Goal: Information Seeking & Learning: Find specific page/section

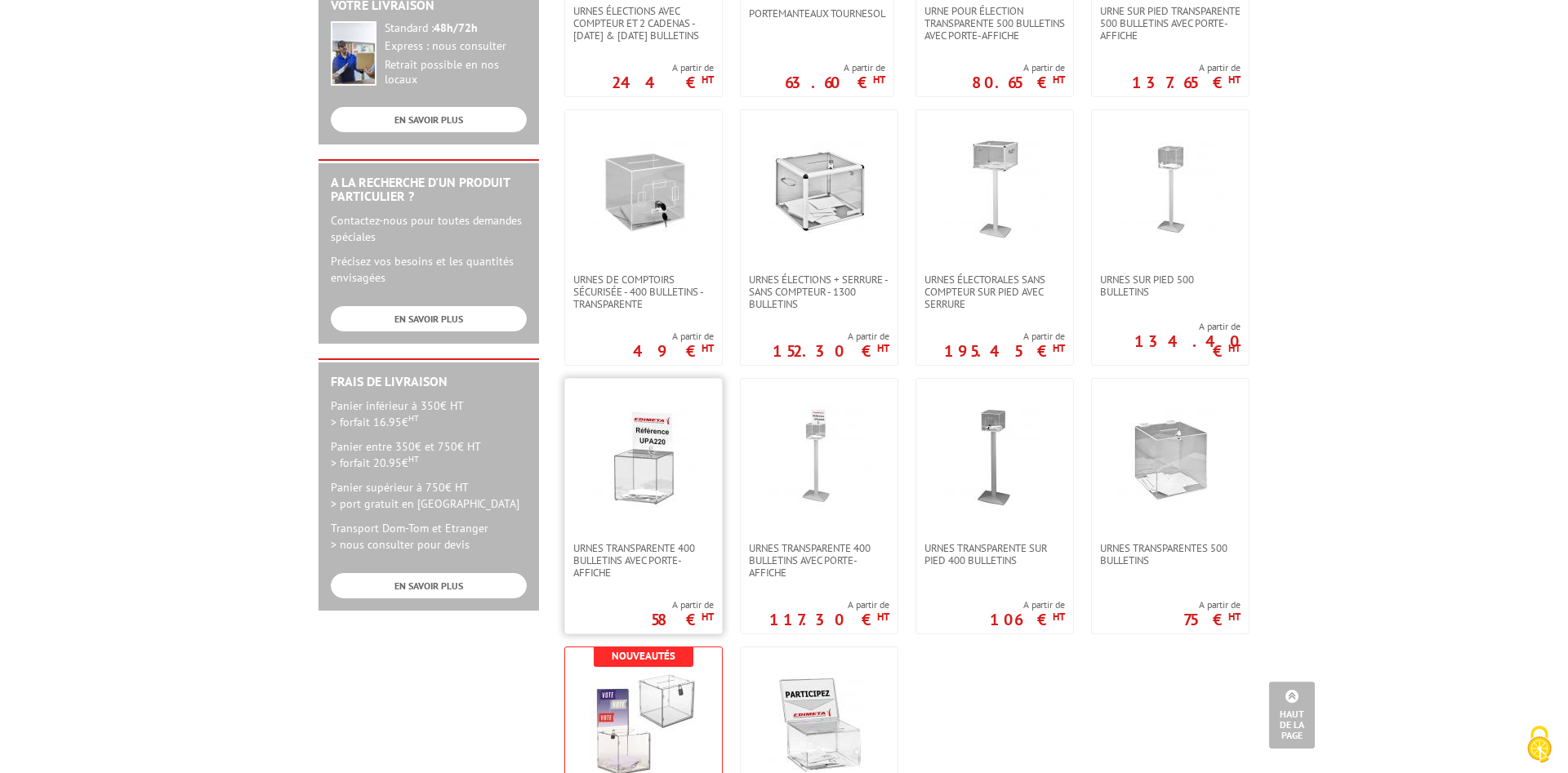
scroll to position [583, 0]
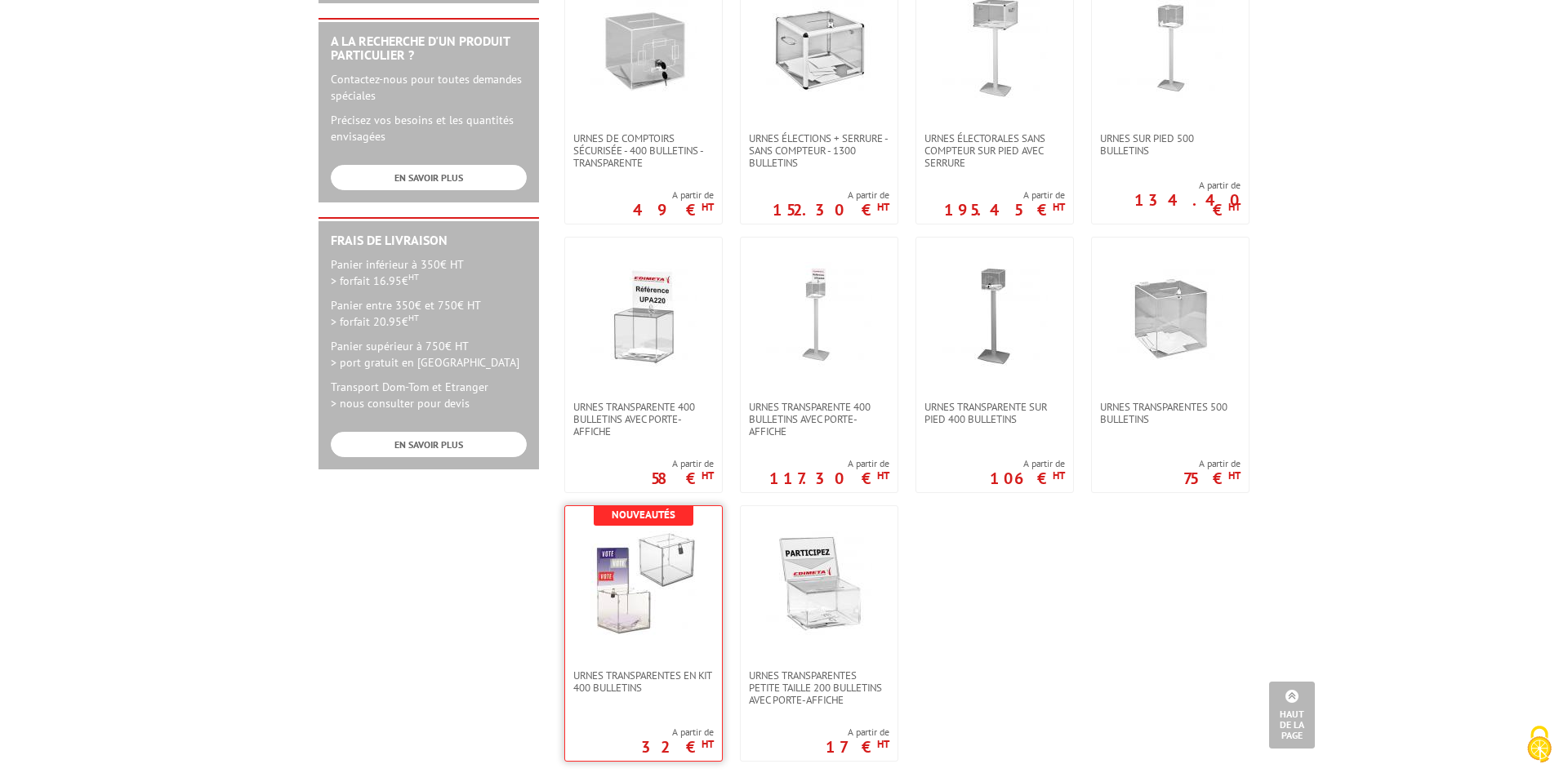
click at [612, 607] on img at bounding box center [643, 584] width 106 height 106
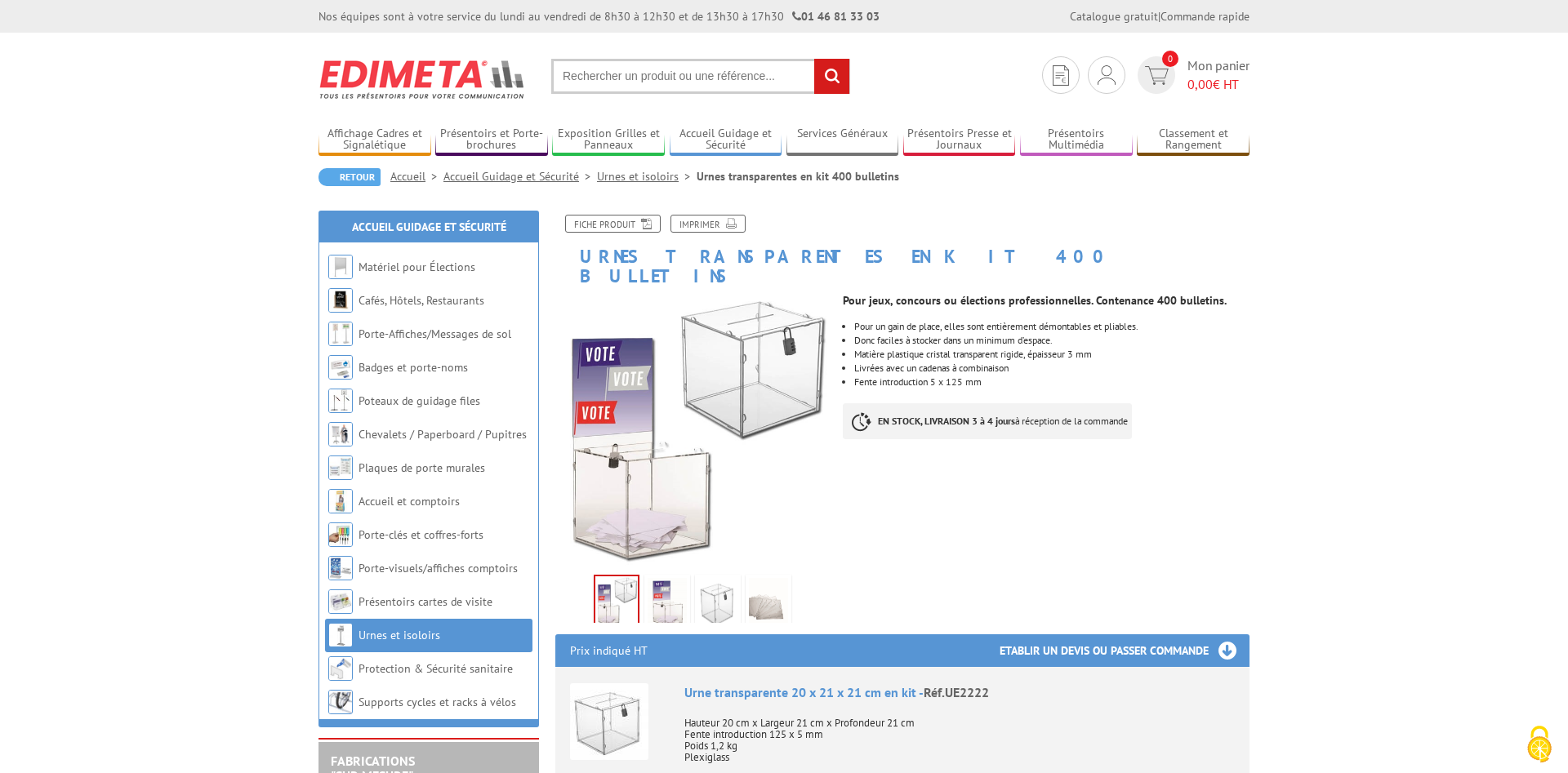
click at [584, 76] on input "text" at bounding box center [701, 76] width 299 height 35
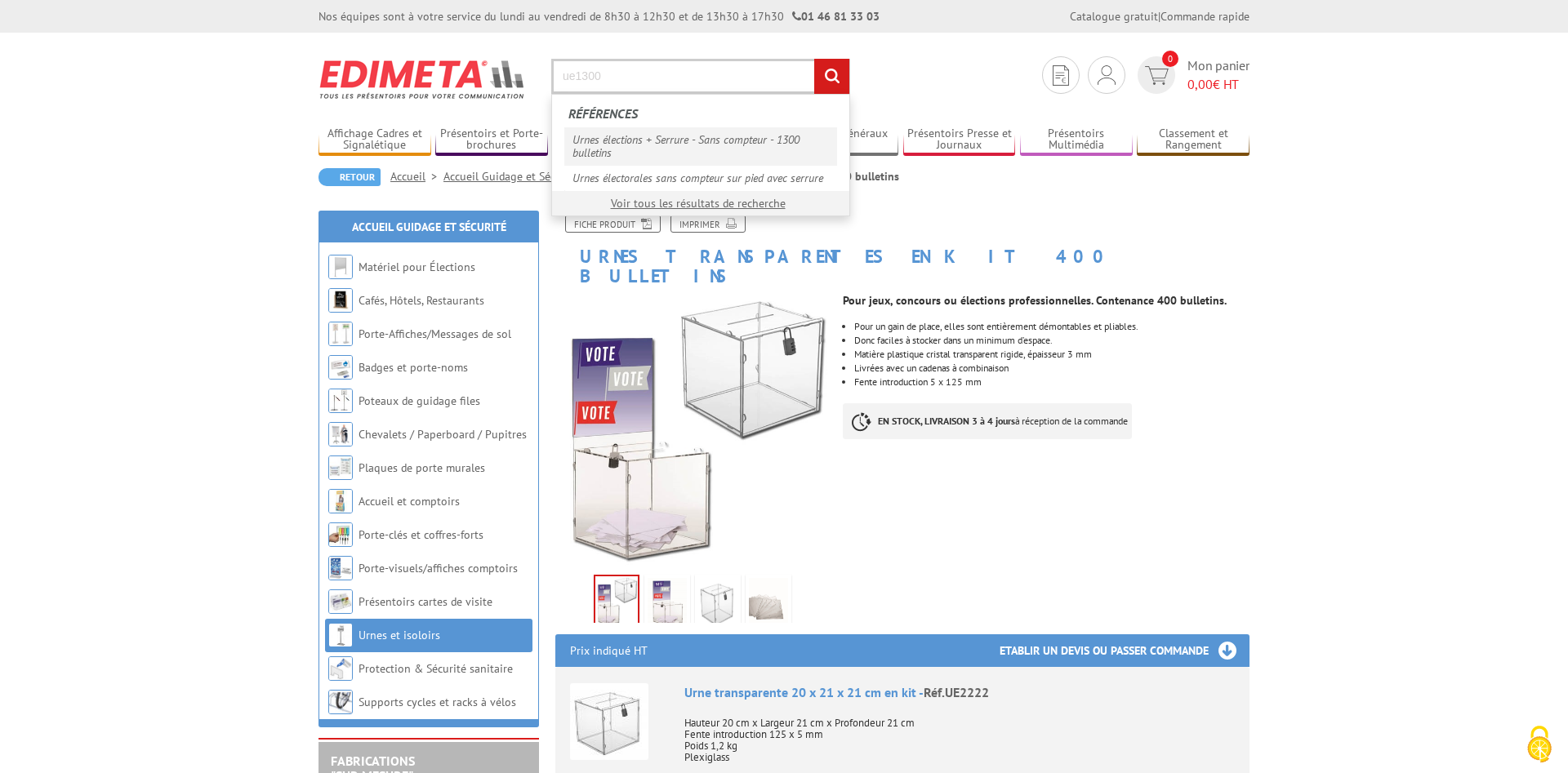
type input "ue1300"
click at [612, 142] on link "Urnes élections + Serrure - Sans compteur - 1300 bulletins" at bounding box center [701, 146] width 273 height 38
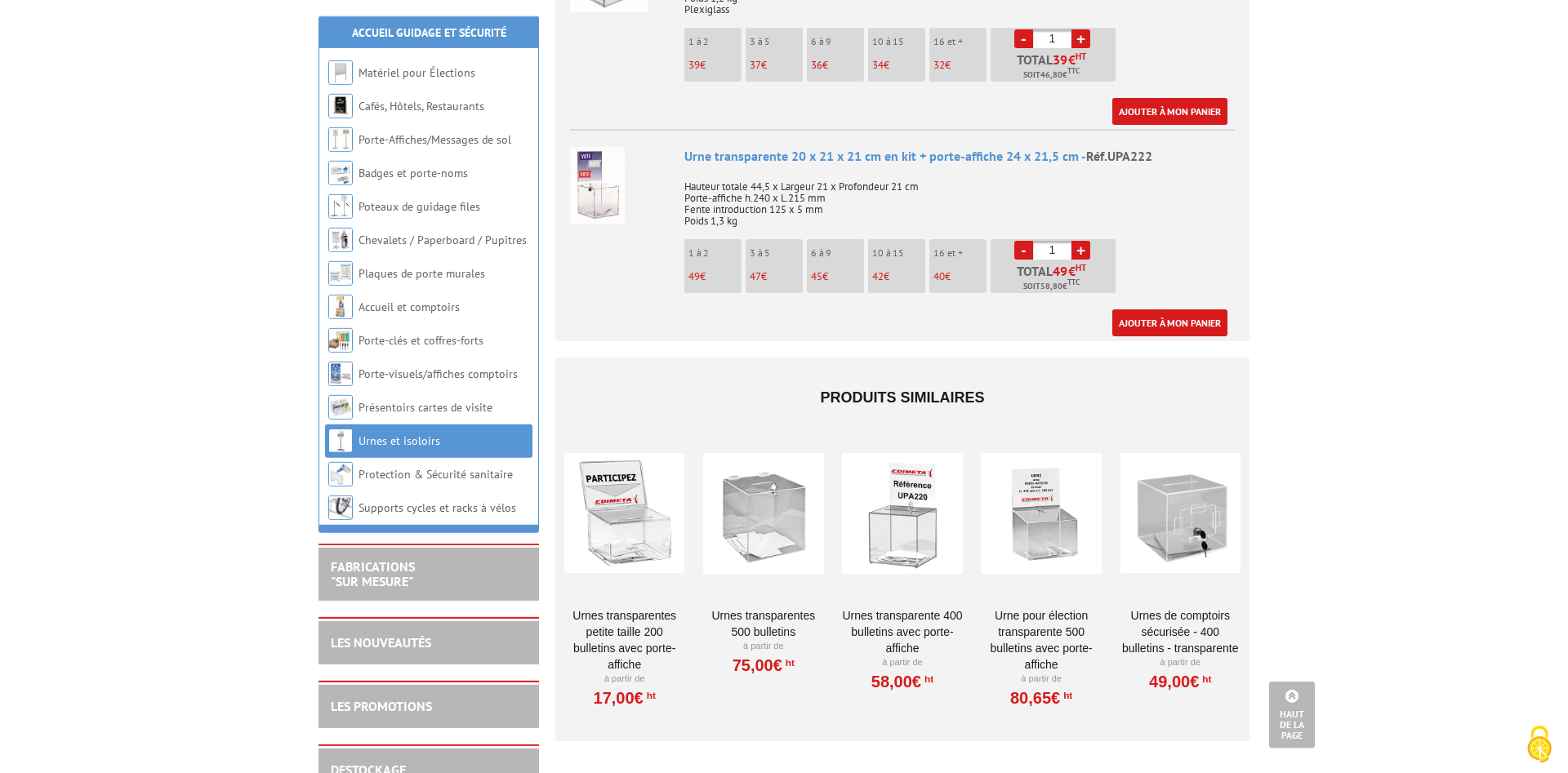
scroll to position [750, 0]
click at [891, 515] on div at bounding box center [902, 512] width 120 height 163
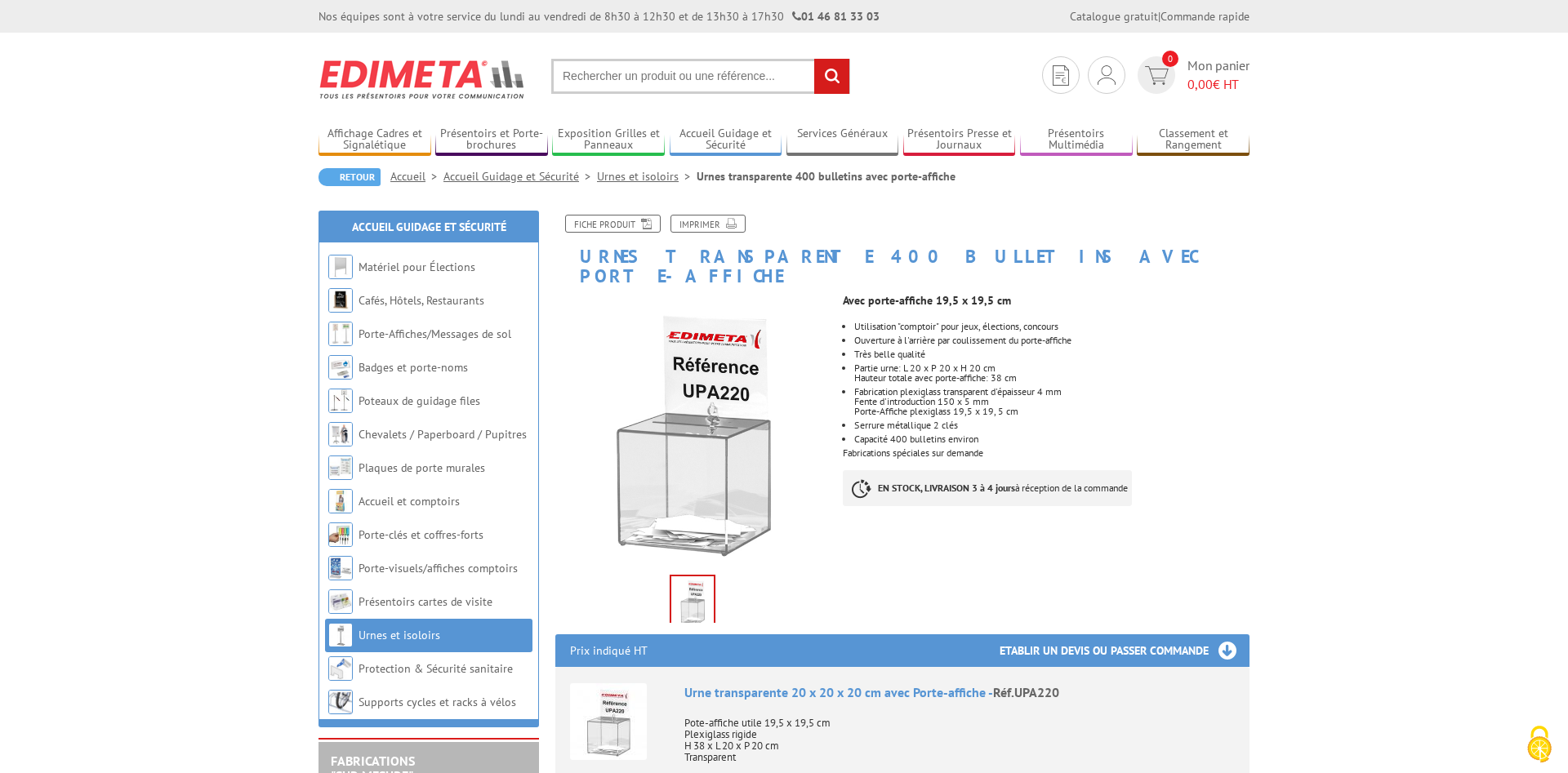
click at [593, 75] on input "text" at bounding box center [701, 76] width 299 height 35
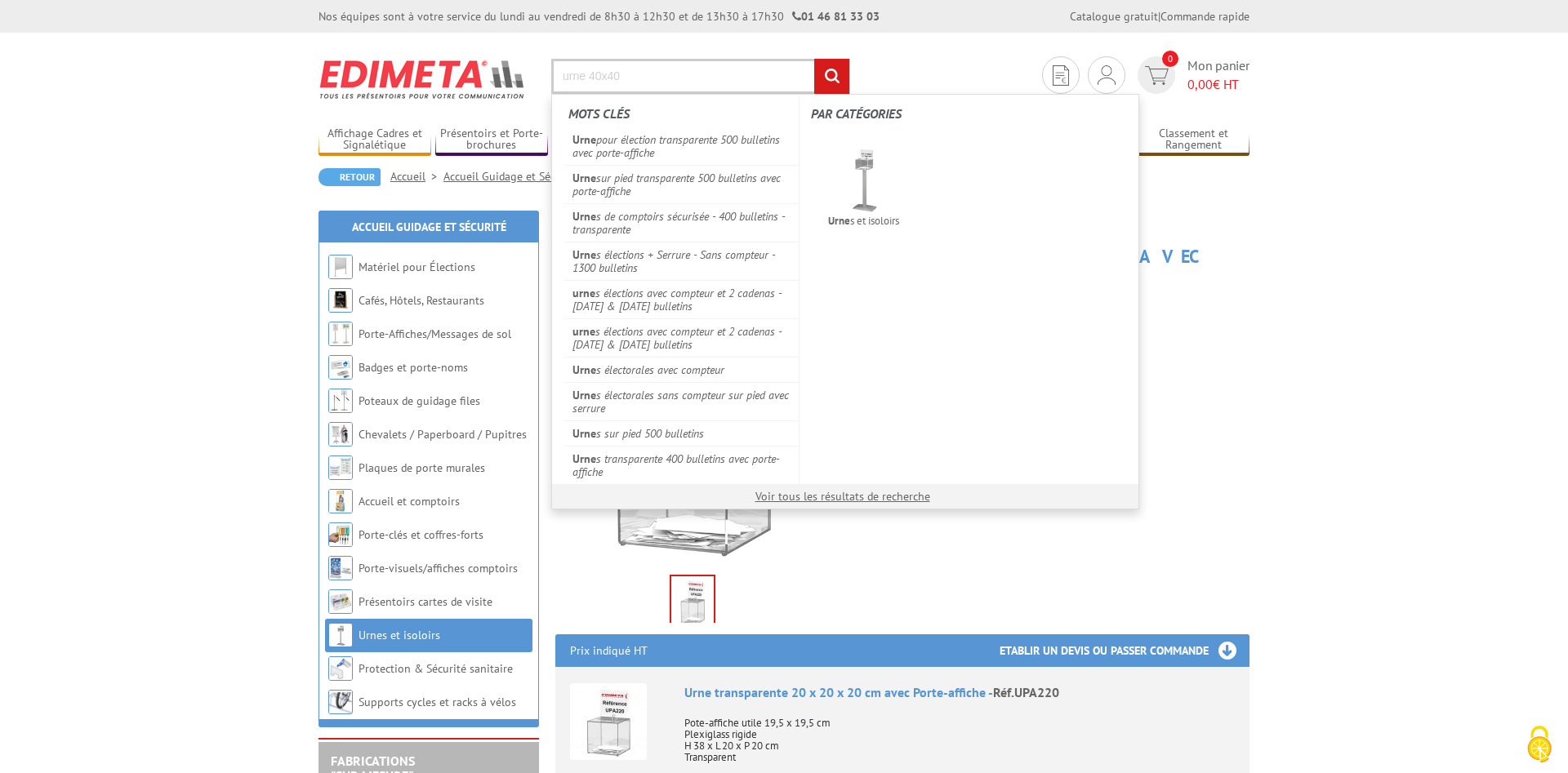
type input "urne 40x40"
click at [814, 59] on input "rechercher" at bounding box center [831, 76] width 35 height 35
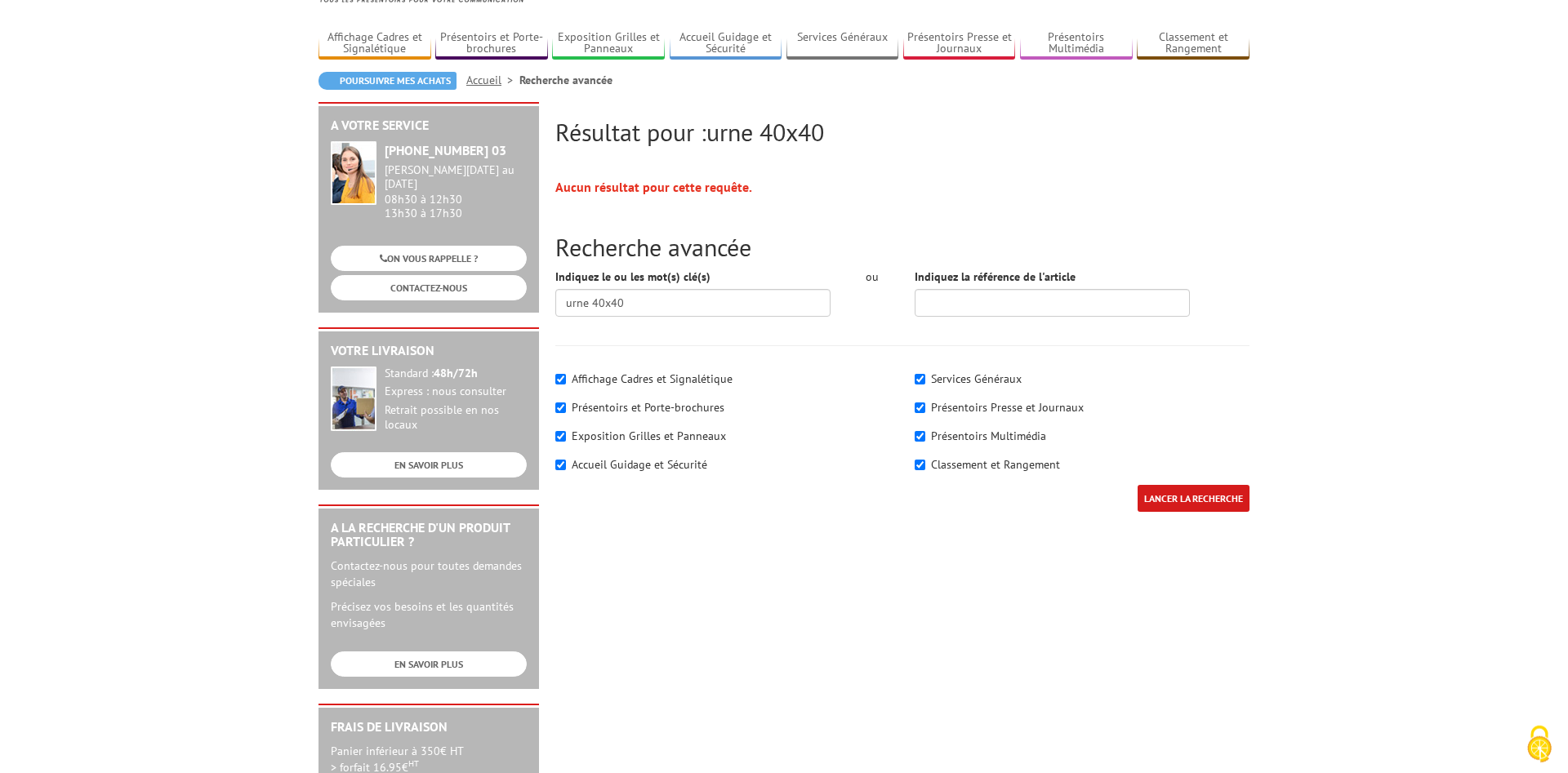
scroll to position [83, 0]
